Goal: Information Seeking & Learning: Find specific fact

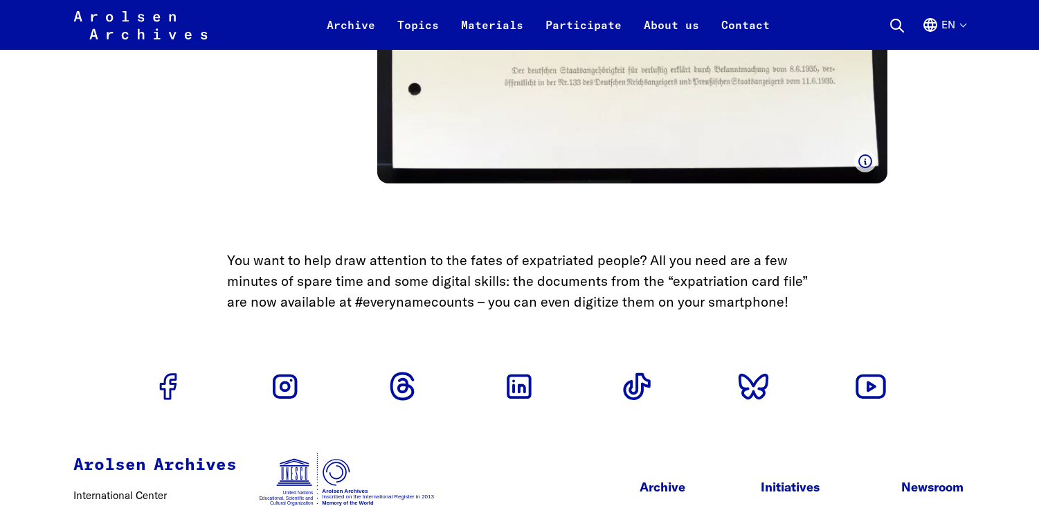
scroll to position [5353, 0]
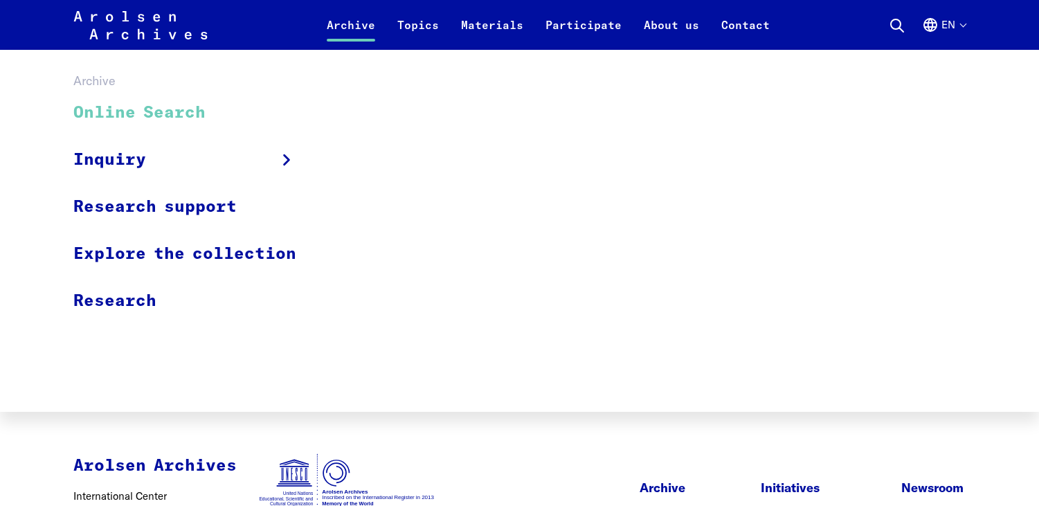
click at [184, 118] on link "Online Search" at bounding box center [193, 113] width 241 height 46
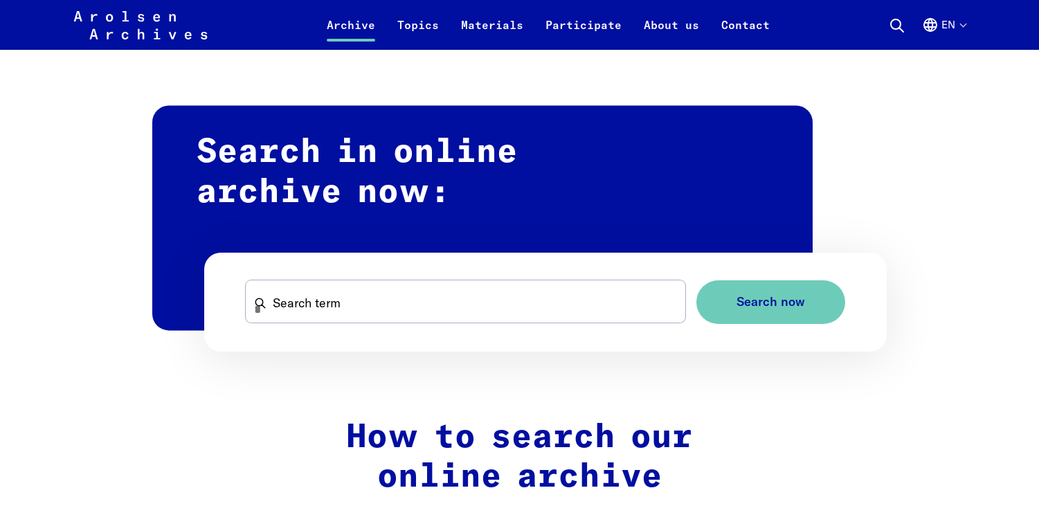
scroll to position [790, 0]
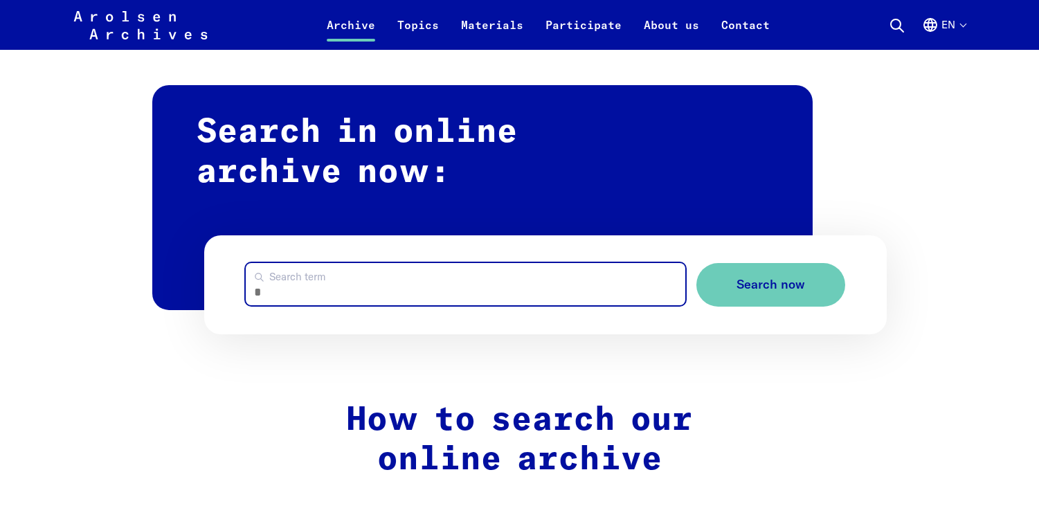
click at [366, 279] on input "Search term" at bounding box center [466, 284] width 440 height 42
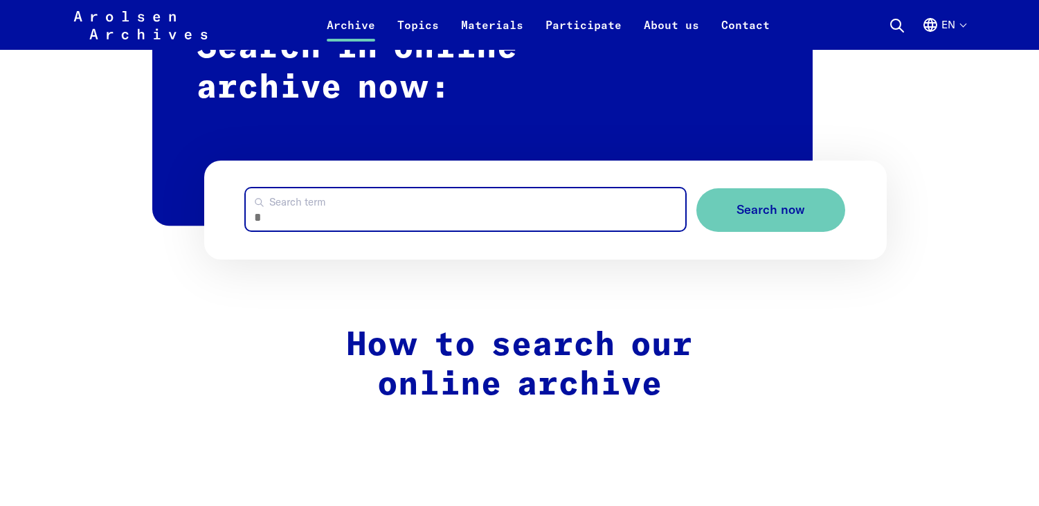
scroll to position [863, 0]
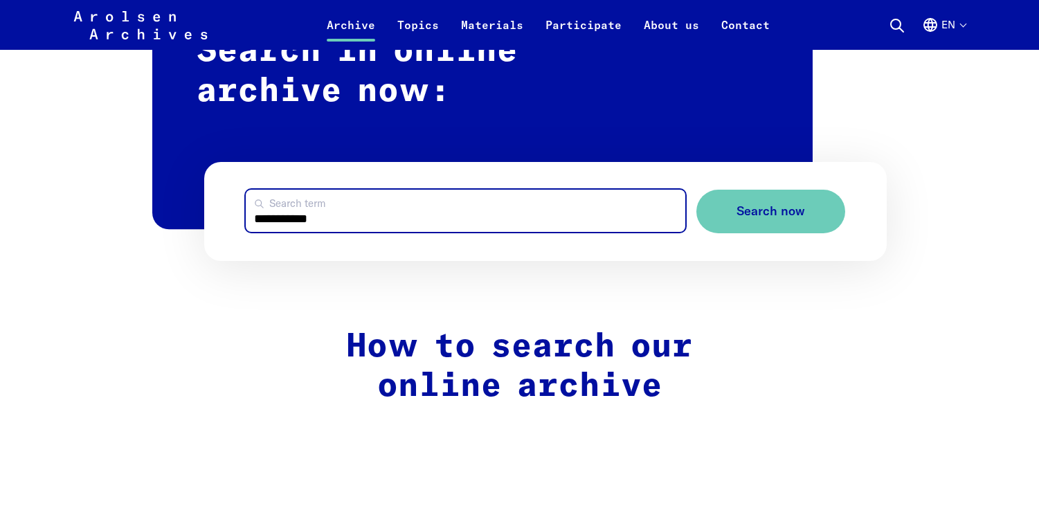
type input "**********"
click at [696, 190] on button "Search now" at bounding box center [770, 212] width 149 height 44
